Goal: Information Seeking & Learning: Find specific fact

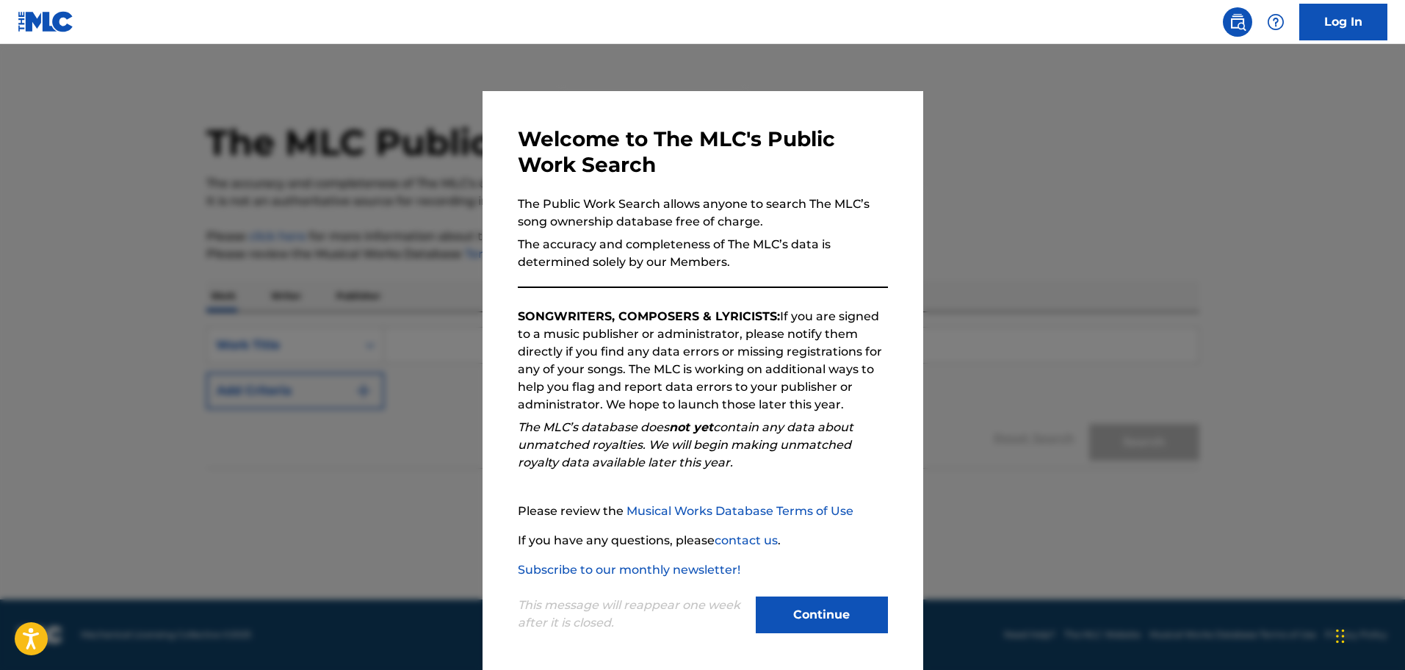
click at [876, 415] on div "Welcome to The MLC's Public Work Search The Public Work Search allows anyone to…" at bounding box center [703, 381] width 370 height 510
click at [1091, 282] on div at bounding box center [702, 379] width 1405 height 670
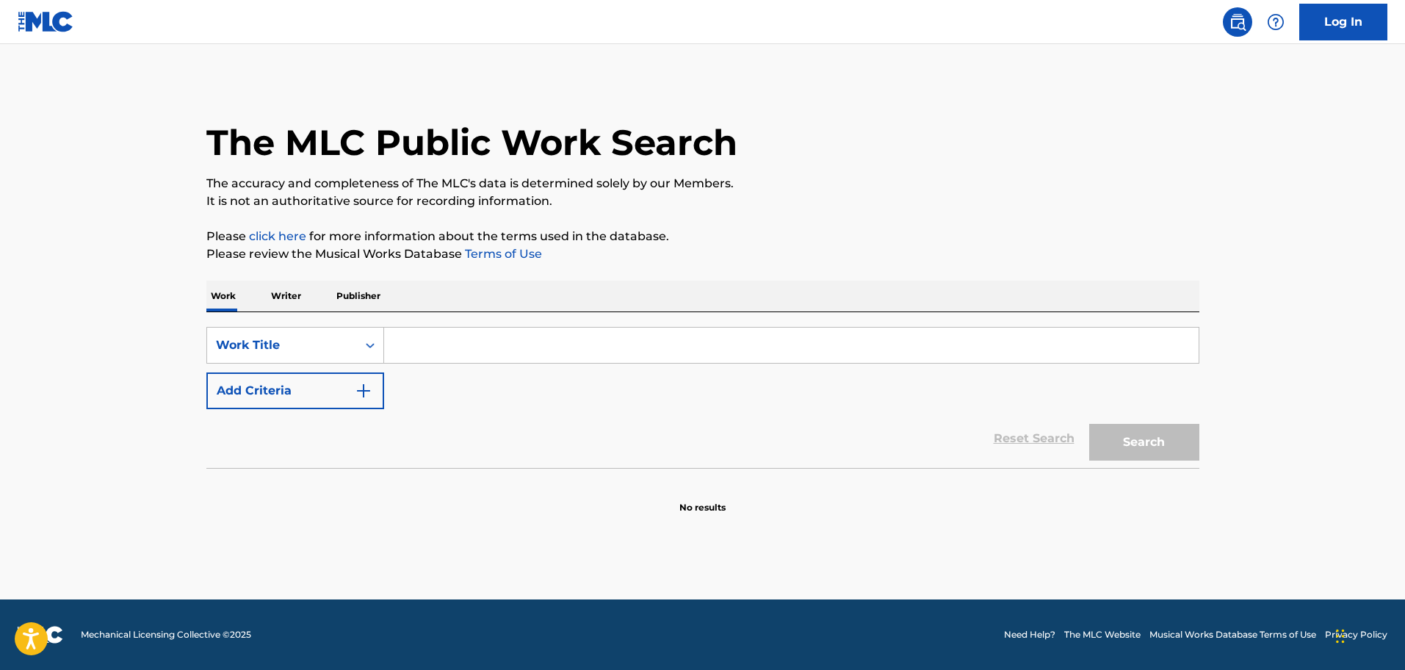
click at [395, 349] on input "Search Form" at bounding box center [791, 345] width 814 height 35
type input "[PERSON_NAME] mio"
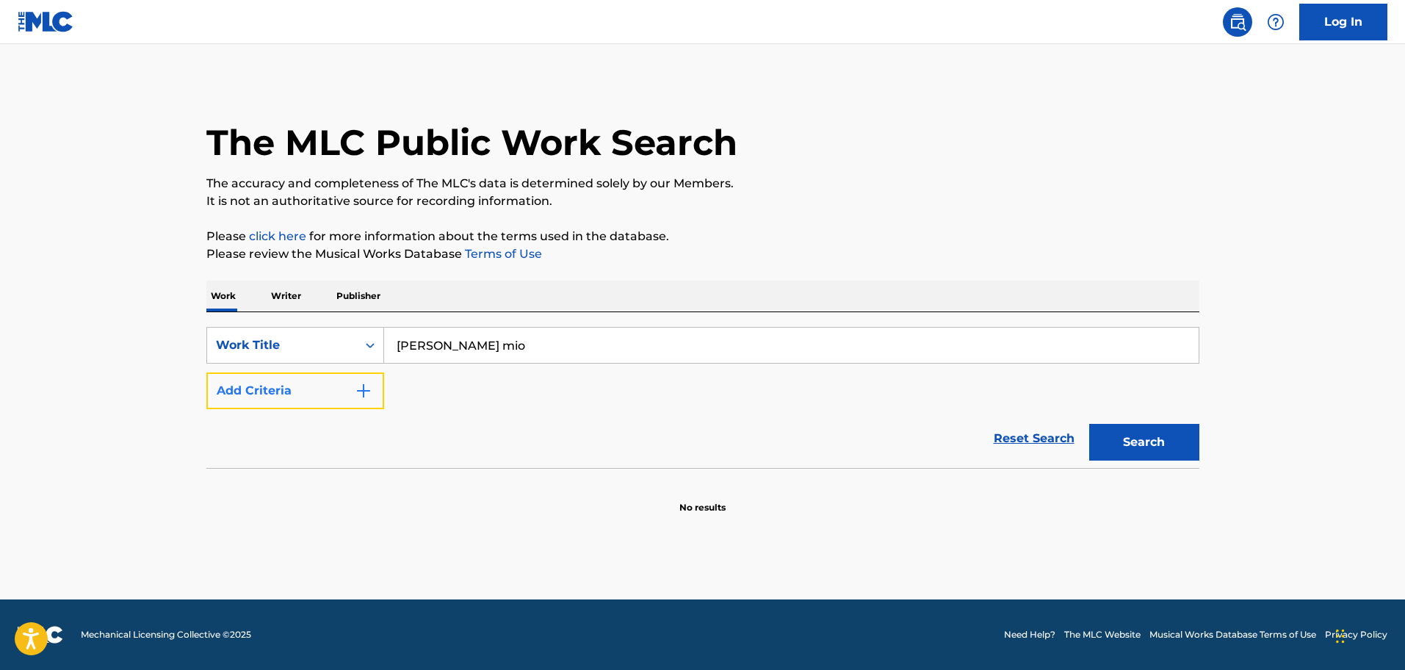
click at [371, 395] on img "Search Form" at bounding box center [364, 391] width 18 height 18
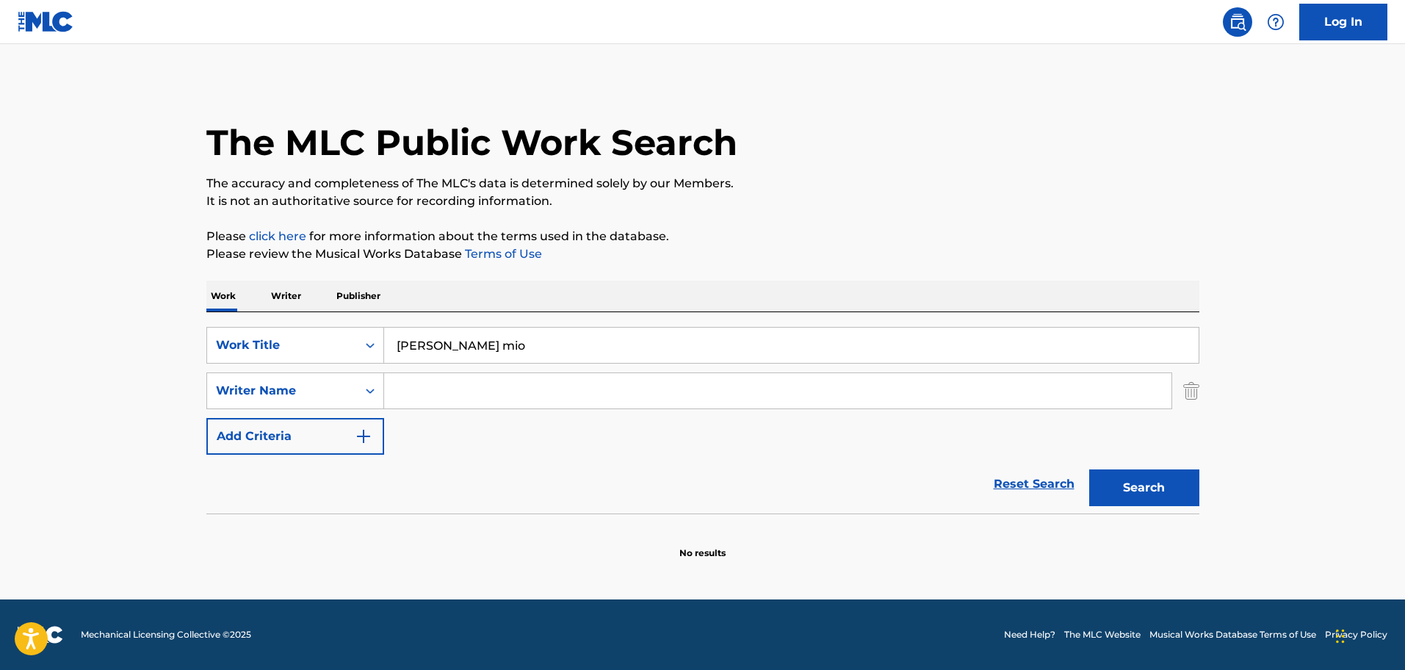
click at [430, 394] on input "Search Form" at bounding box center [777, 390] width 787 height 35
type input "[PERSON_NAME]"
click at [1160, 482] on button "Search" at bounding box center [1144, 487] width 110 height 37
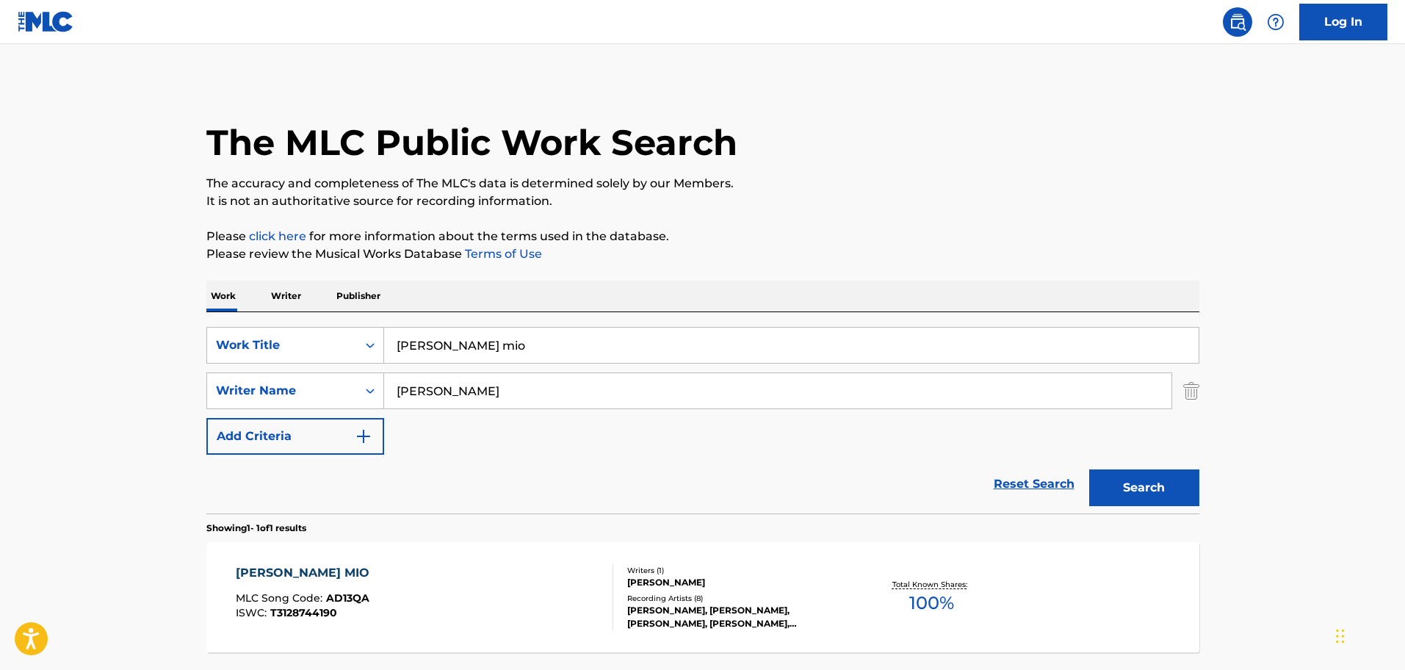
click at [305, 570] on div "[PERSON_NAME] MIO" at bounding box center [306, 573] width 141 height 18
